Goal: Task Accomplishment & Management: Use online tool/utility

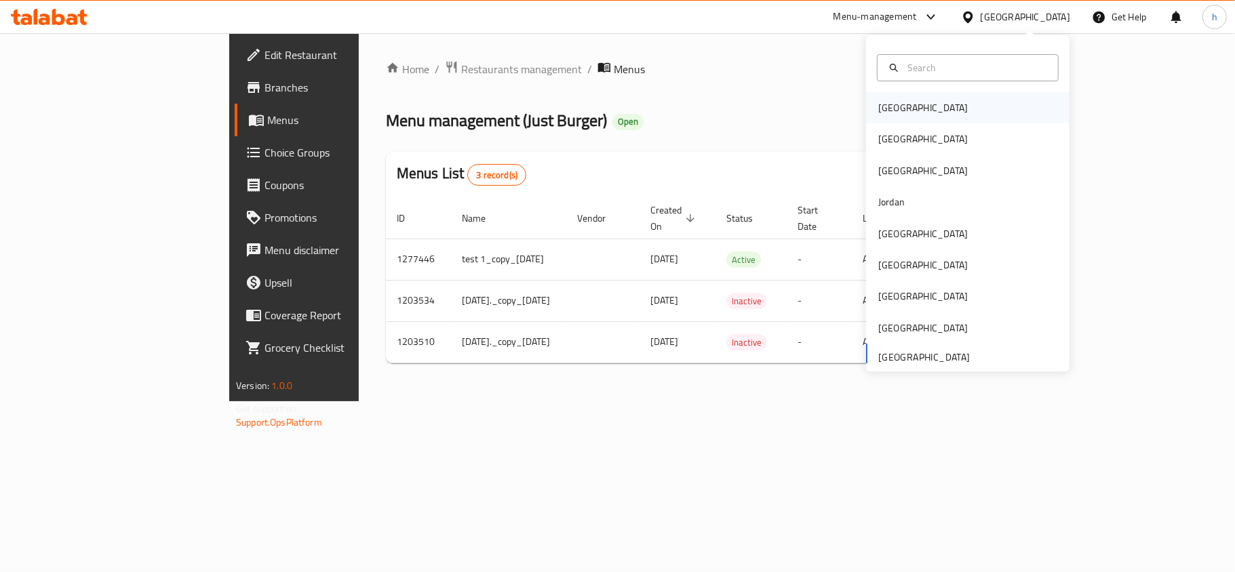
click at [928, 103] on div "[GEOGRAPHIC_DATA]" at bounding box center [967, 107] width 203 height 31
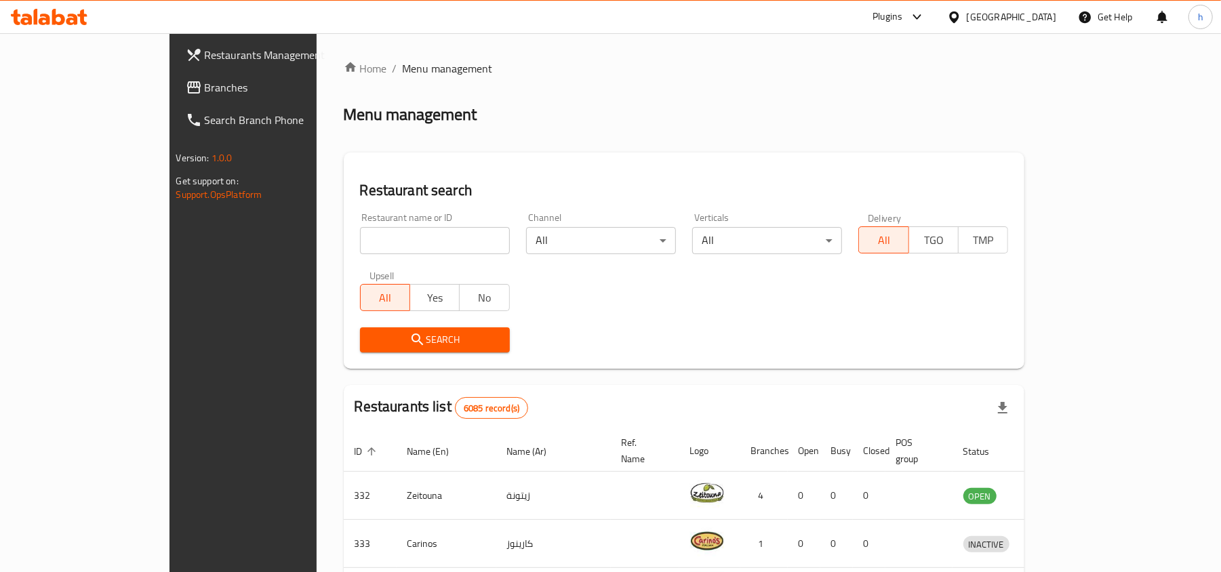
click at [205, 88] on span "Branches" at bounding box center [284, 87] width 158 height 16
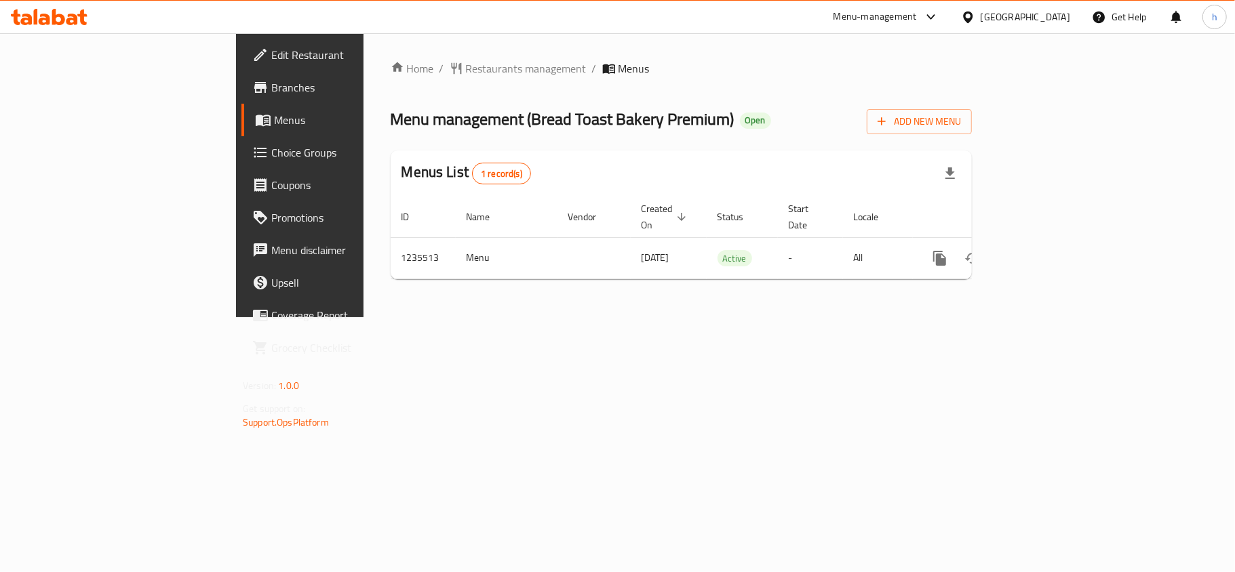
click at [911, 11] on div "Menu-management" at bounding box center [874, 17] width 83 height 16
click at [879, 147] on div "Restaurant-Management" at bounding box center [858, 149] width 106 height 15
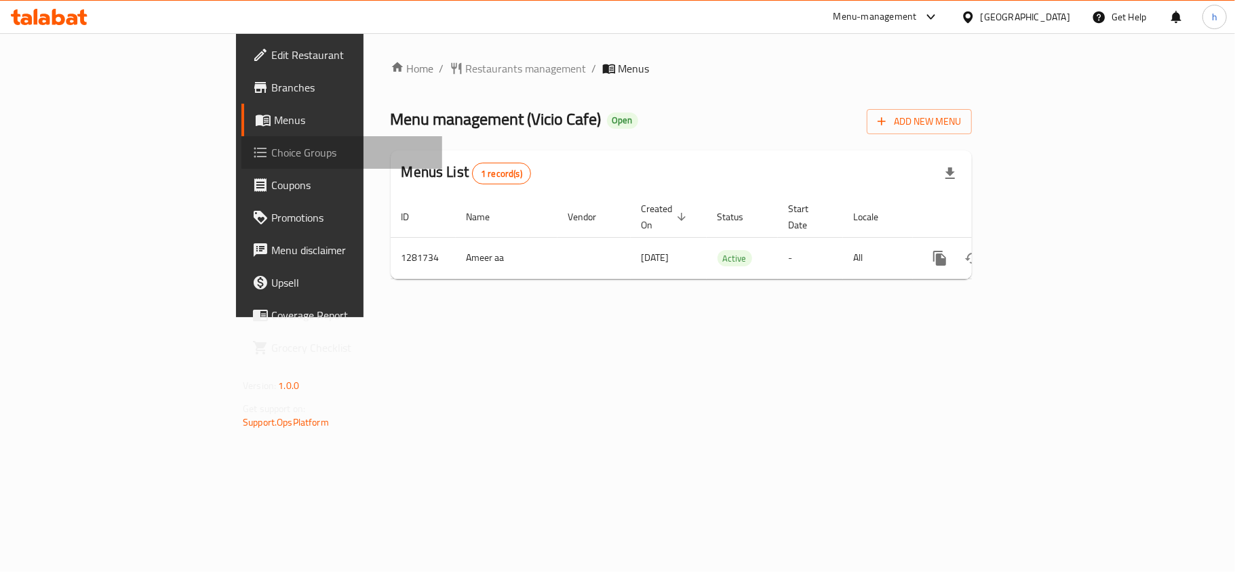
click at [241, 165] on link "Choice Groups" at bounding box center [341, 152] width 201 height 33
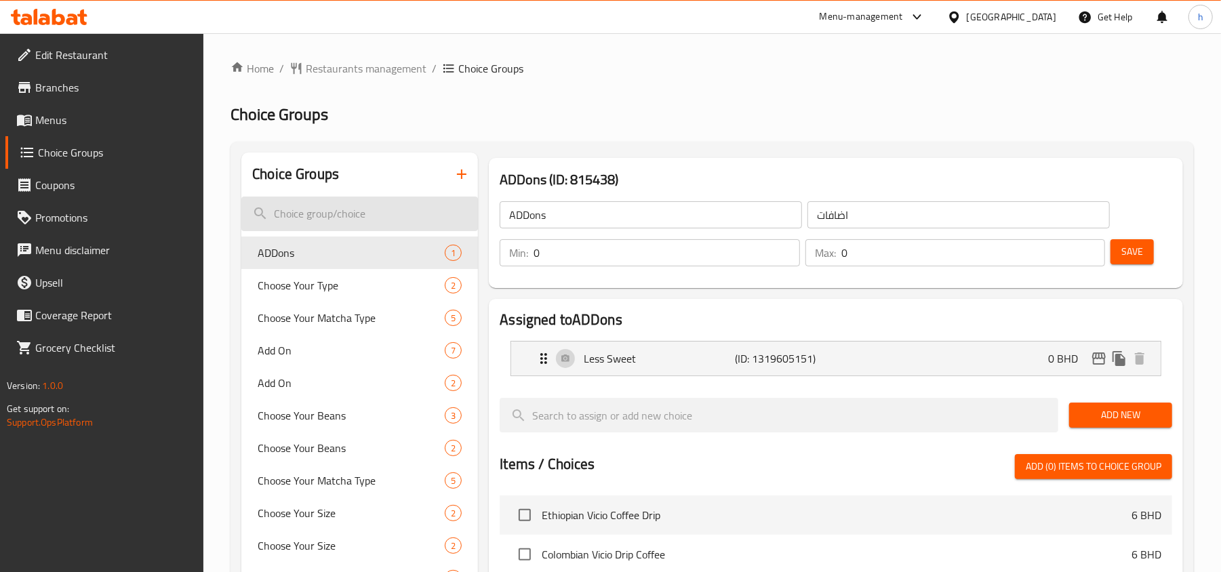
click at [309, 214] on input "search" at bounding box center [359, 214] width 237 height 35
paste input "Flavor"
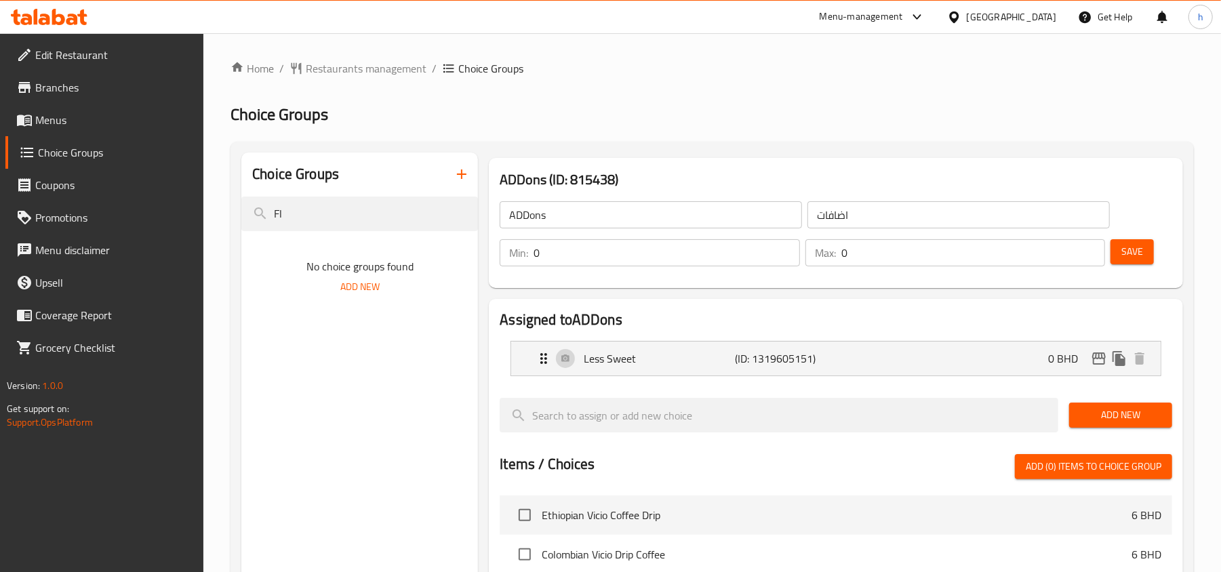
type input "F"
